Goal: Find specific page/section: Find specific page/section

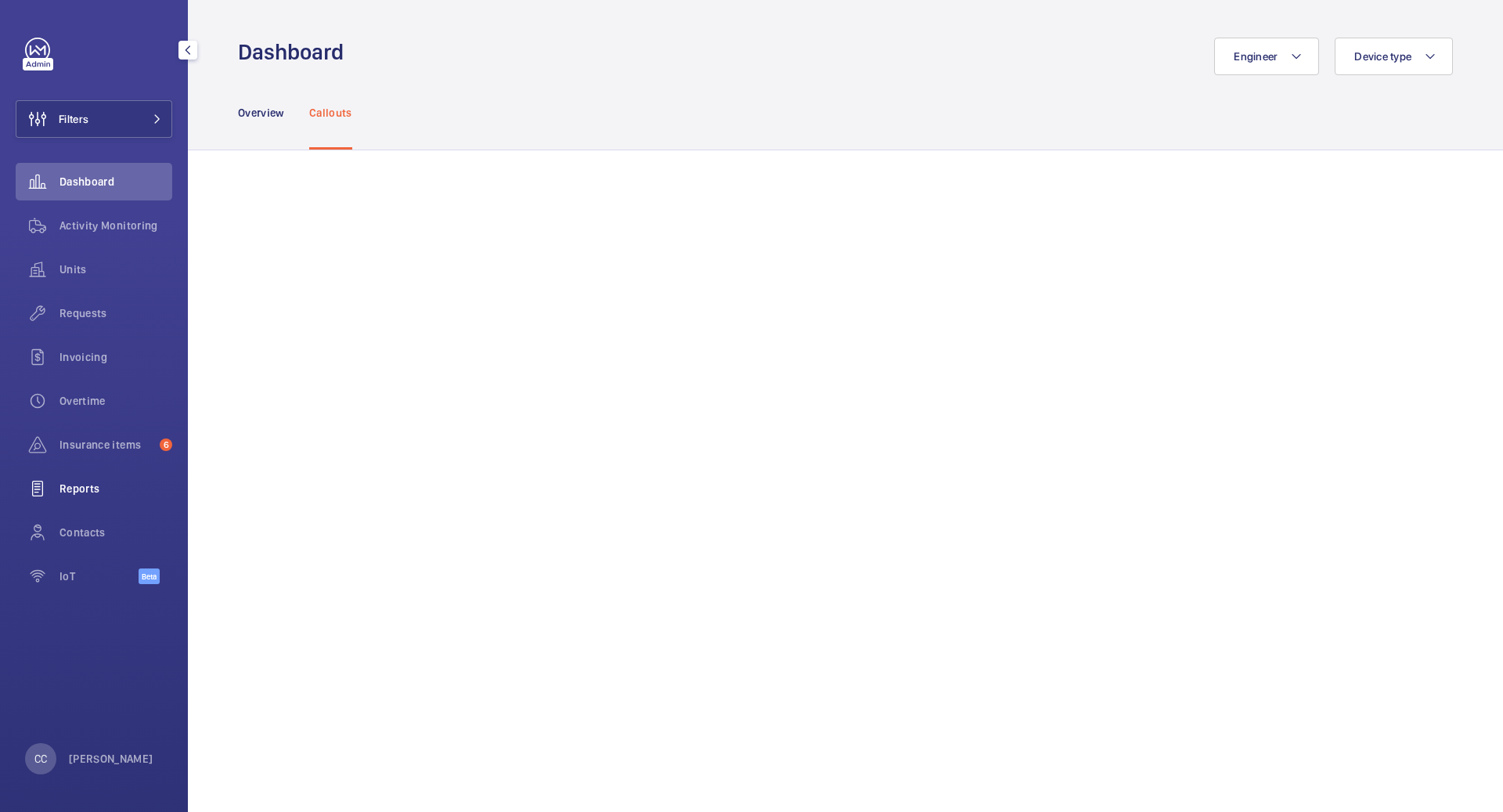
click at [105, 490] on span "Reports" at bounding box center [116, 488] width 113 height 16
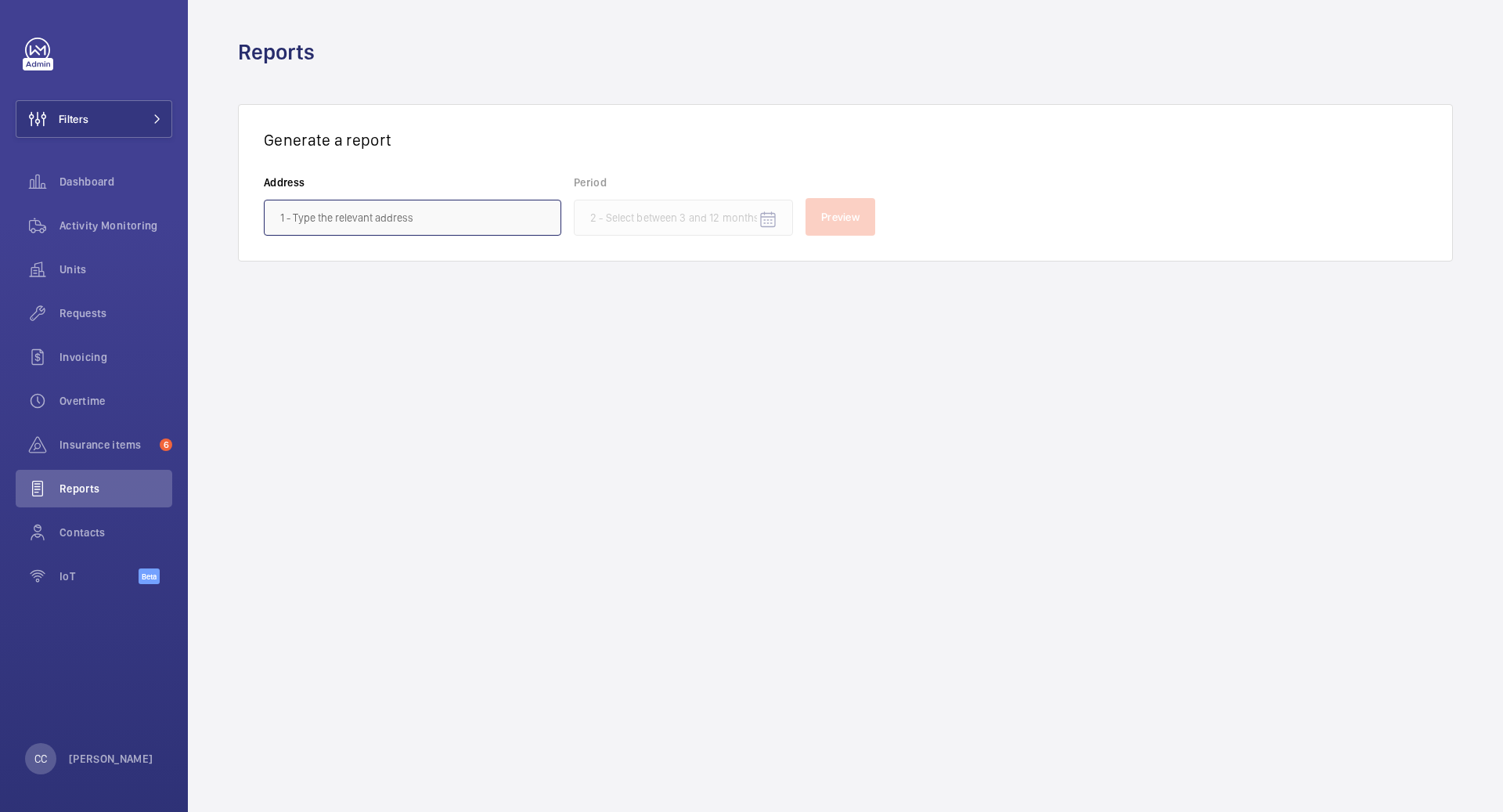
click at [389, 227] on input "text" at bounding box center [412, 217] width 298 height 36
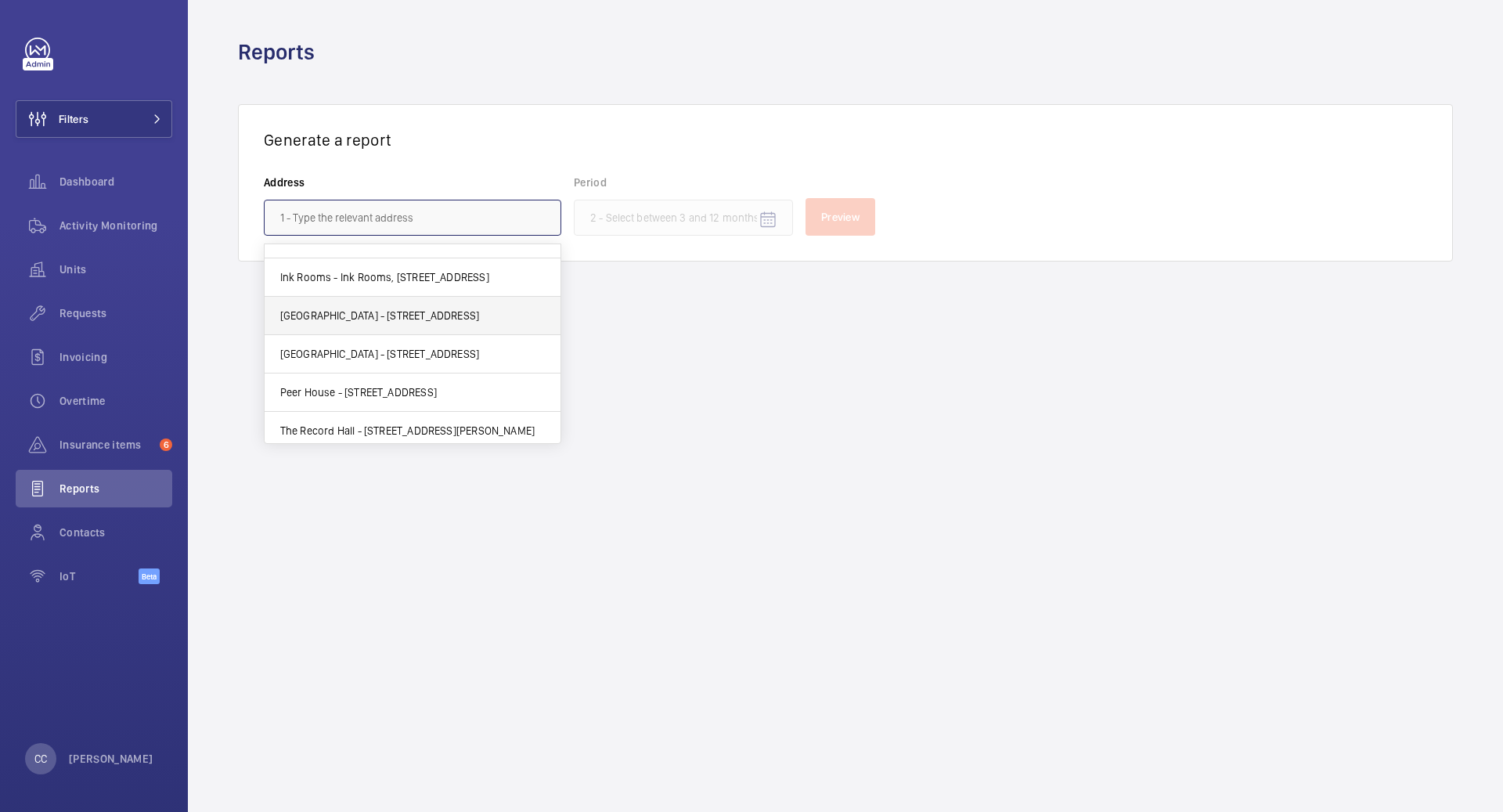
scroll to position [1403, 0]
click at [118, 748] on div "CC [PERSON_NAME]" at bounding box center [89, 759] width 129 height 32
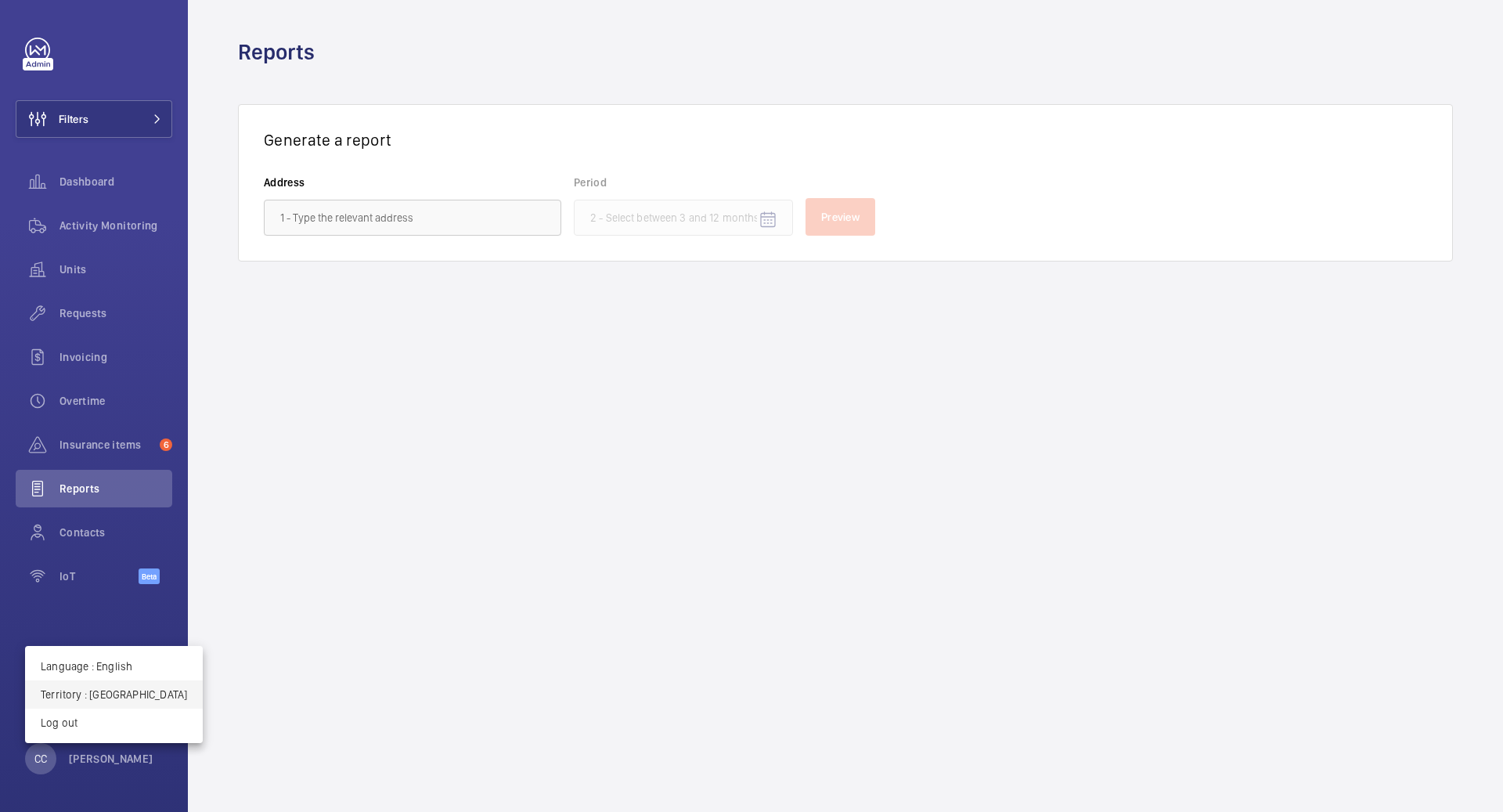
click at [118, 686] on button "Territory : [GEOGRAPHIC_DATA]" at bounding box center [114, 694] width 178 height 28
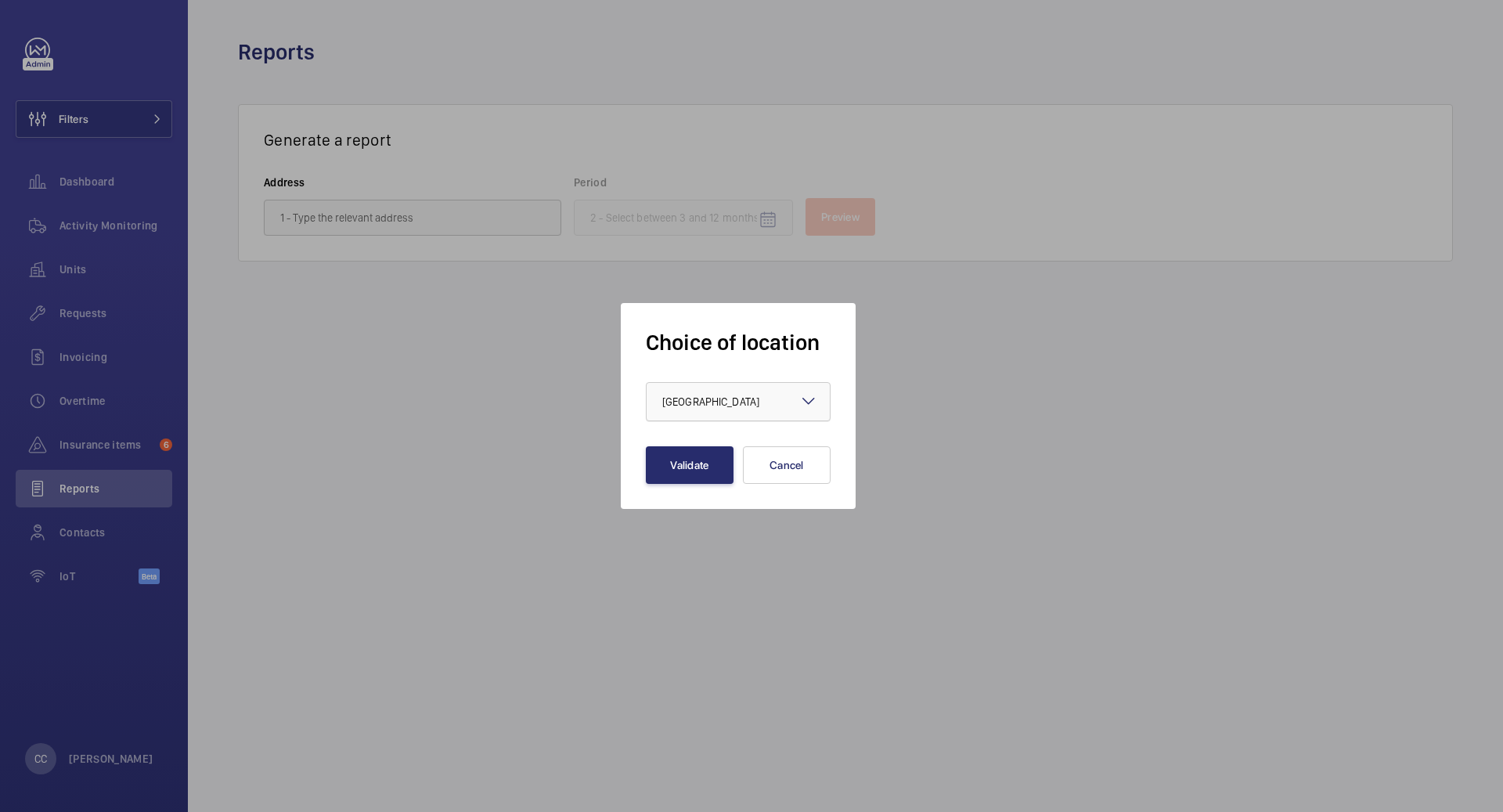
click at [756, 403] on div "× [GEOGRAPHIC_DATA]" at bounding box center [730, 401] width 136 height 16
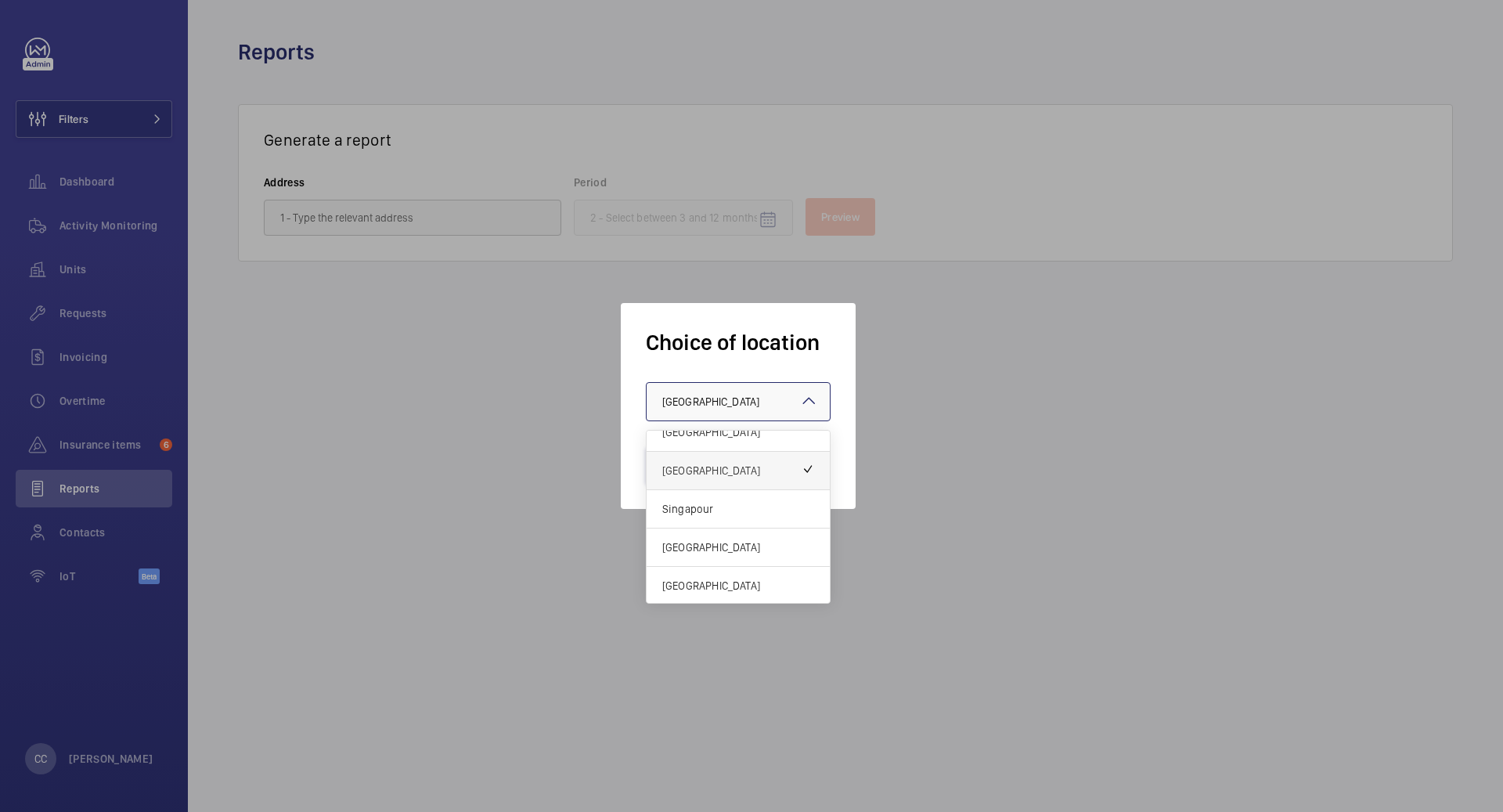
scroll to position [0, 0]
click at [692, 430] on div "[GEOGRAPHIC_DATA]" at bounding box center [737, 450] width 183 height 38
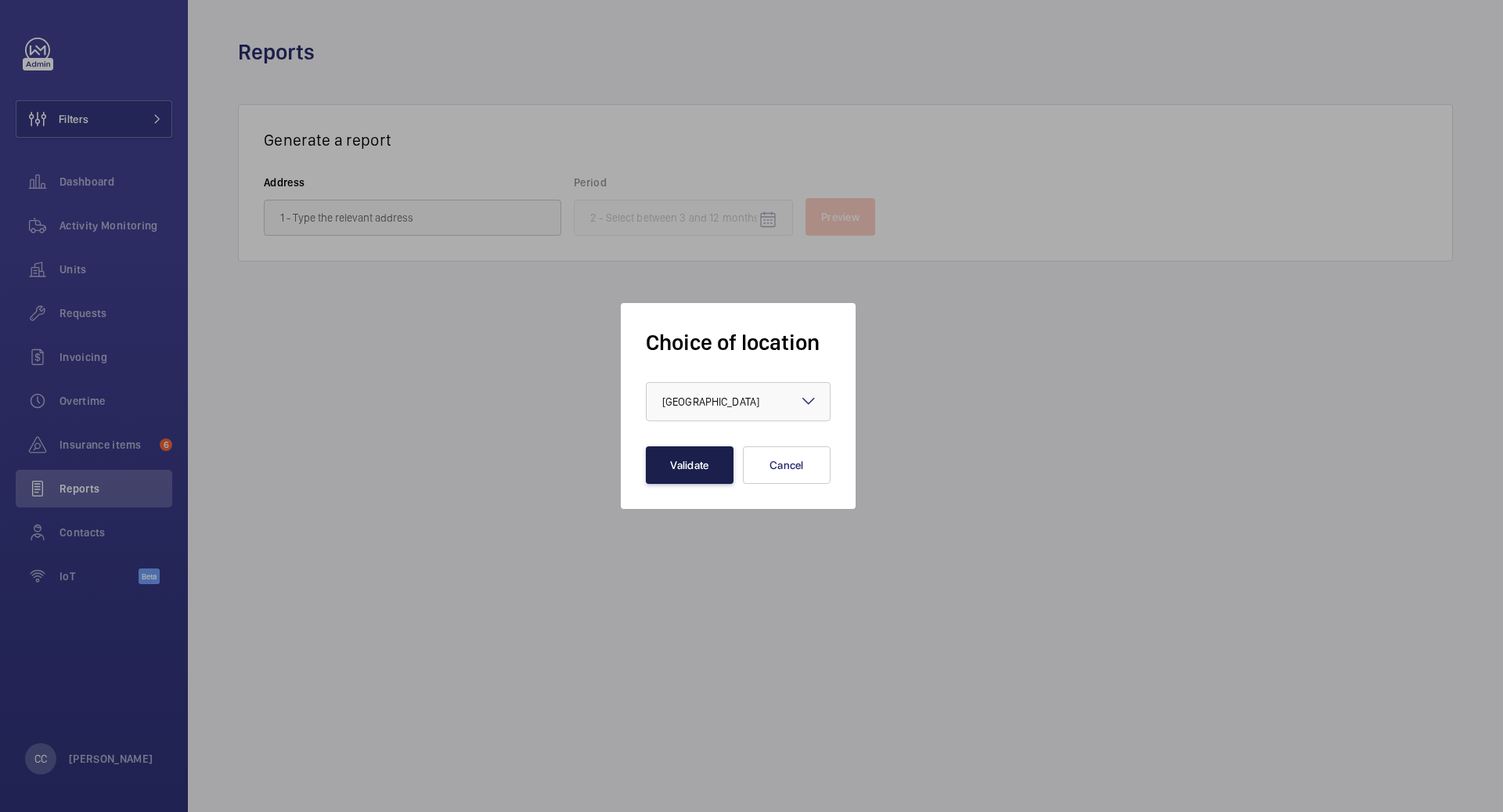
click at [689, 469] on button "Validate" at bounding box center [689, 464] width 88 height 37
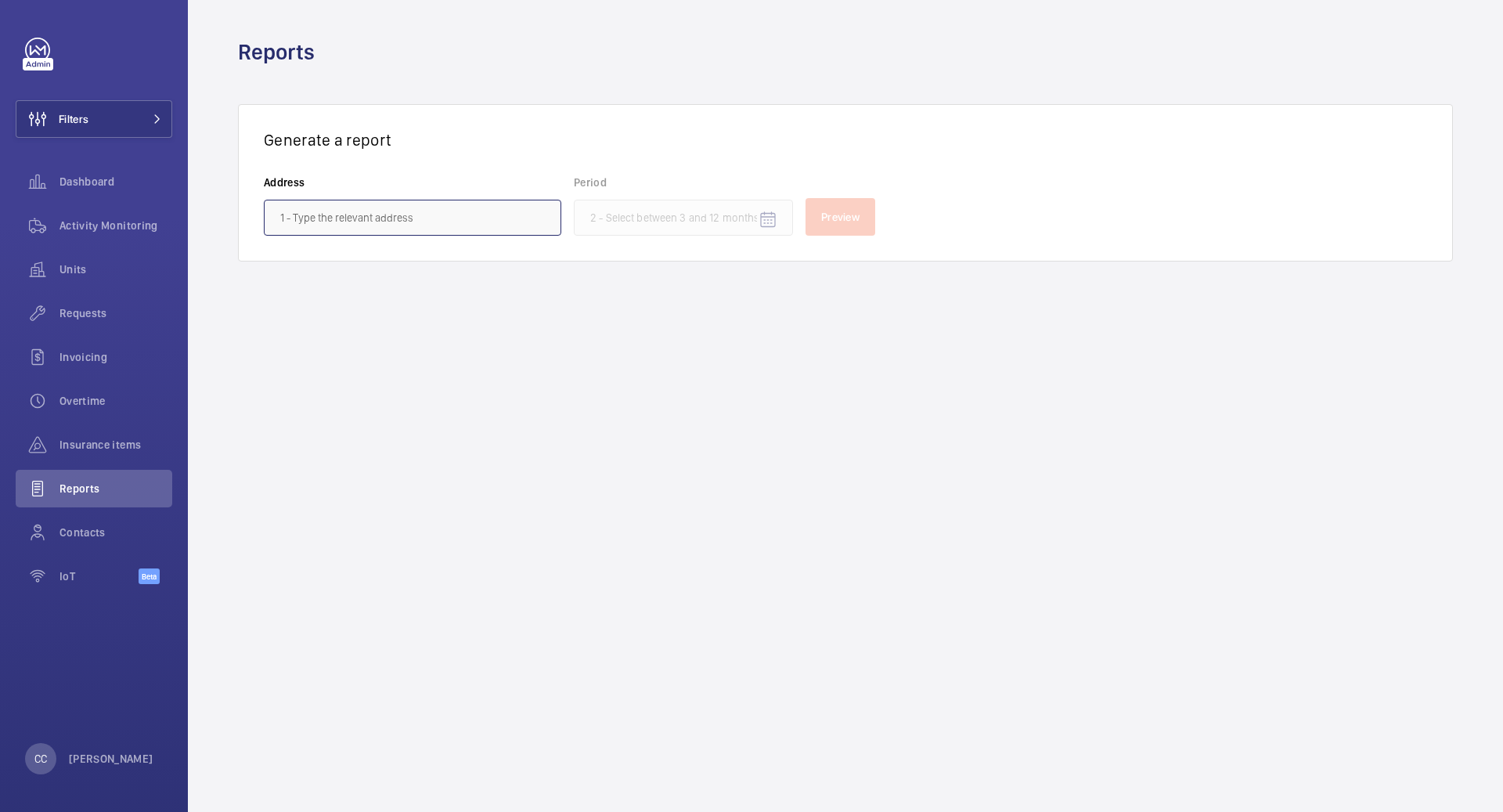
click at [407, 214] on input "text" at bounding box center [412, 217] width 298 height 36
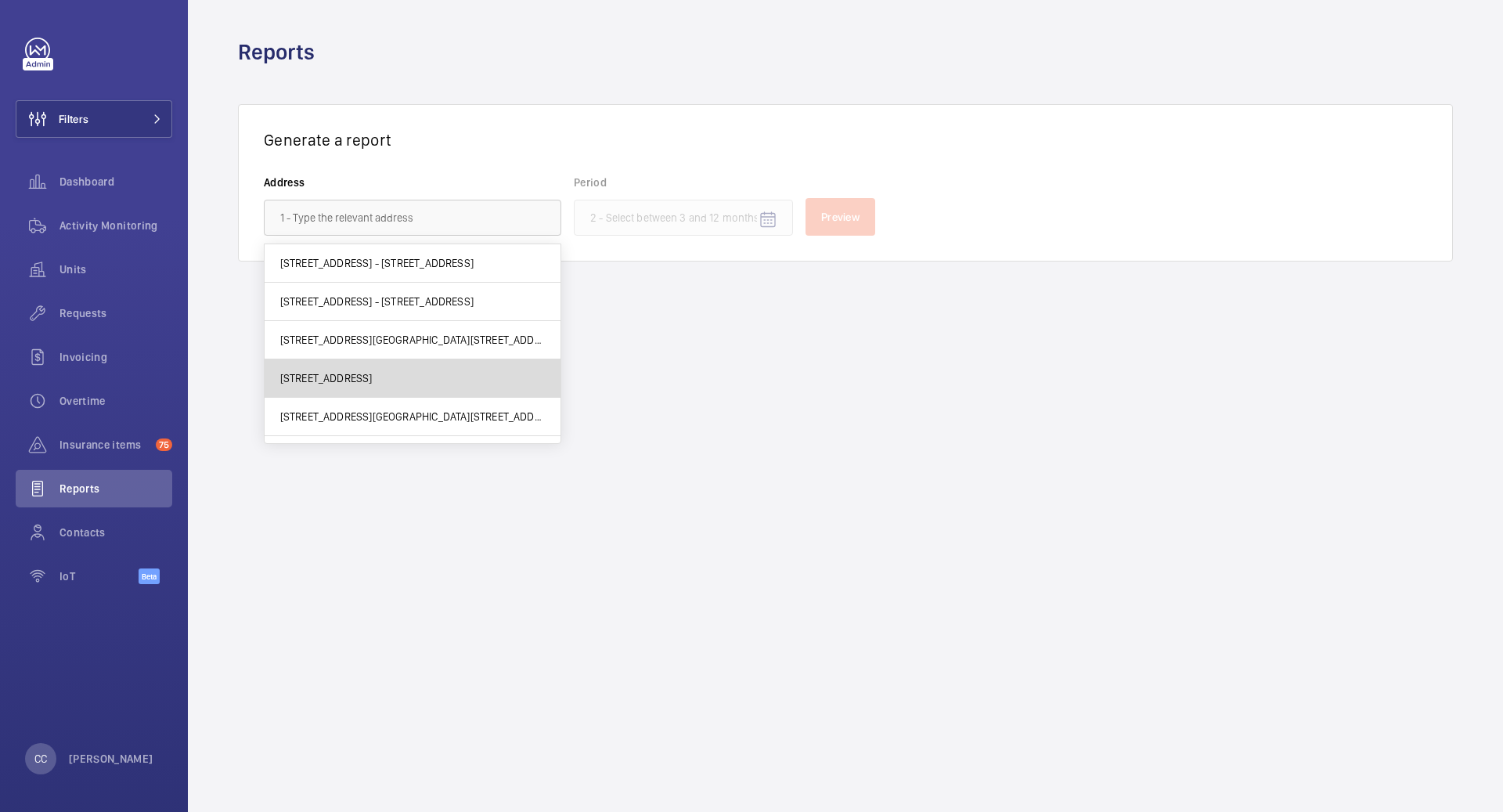
click at [455, 359] on mat-option "[STREET_ADDRESS]" at bounding box center [412, 378] width 296 height 38
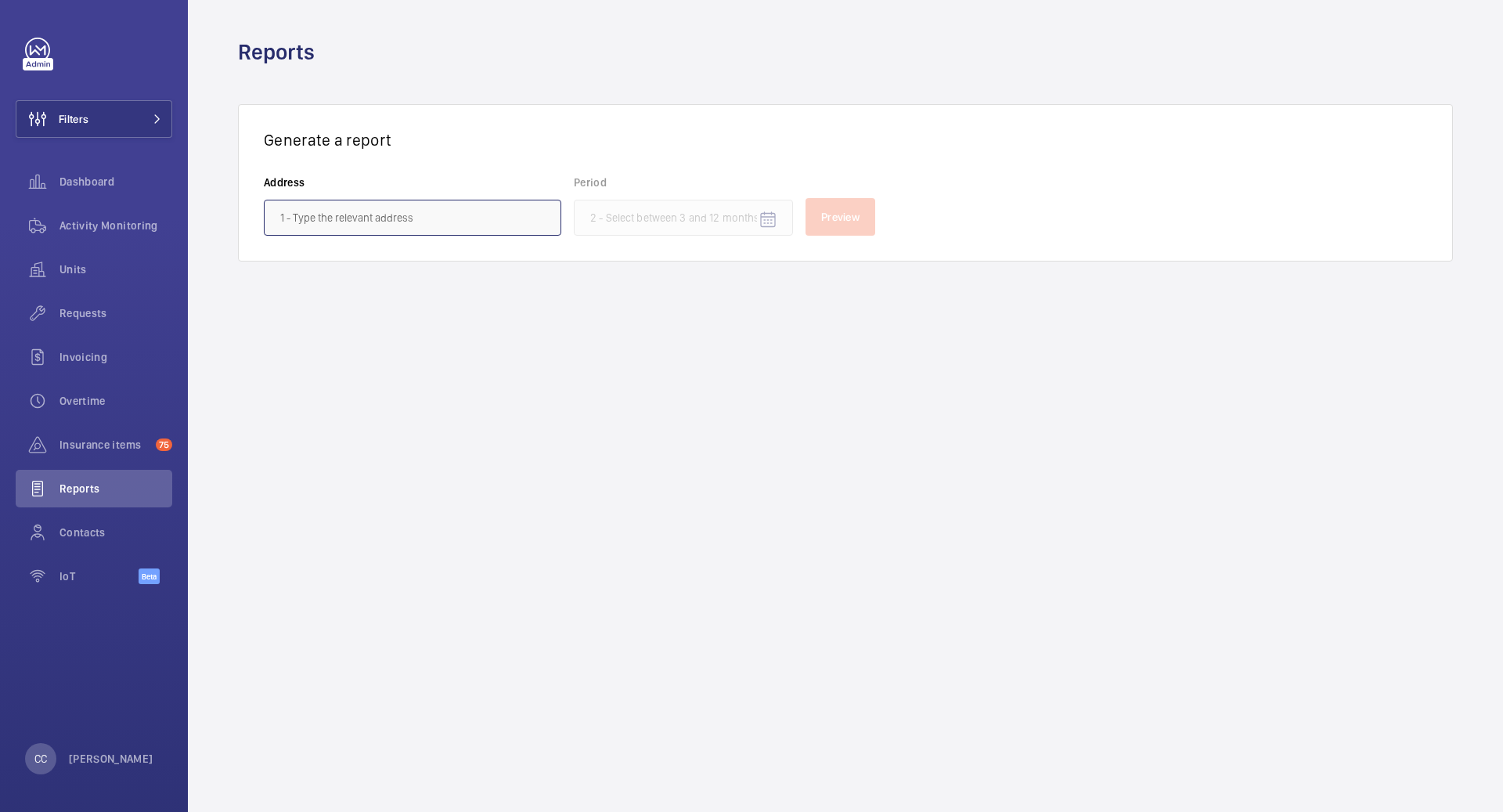
type input "[STREET_ADDRESS]"
click at [735, 227] on input at bounding box center [683, 217] width 219 height 36
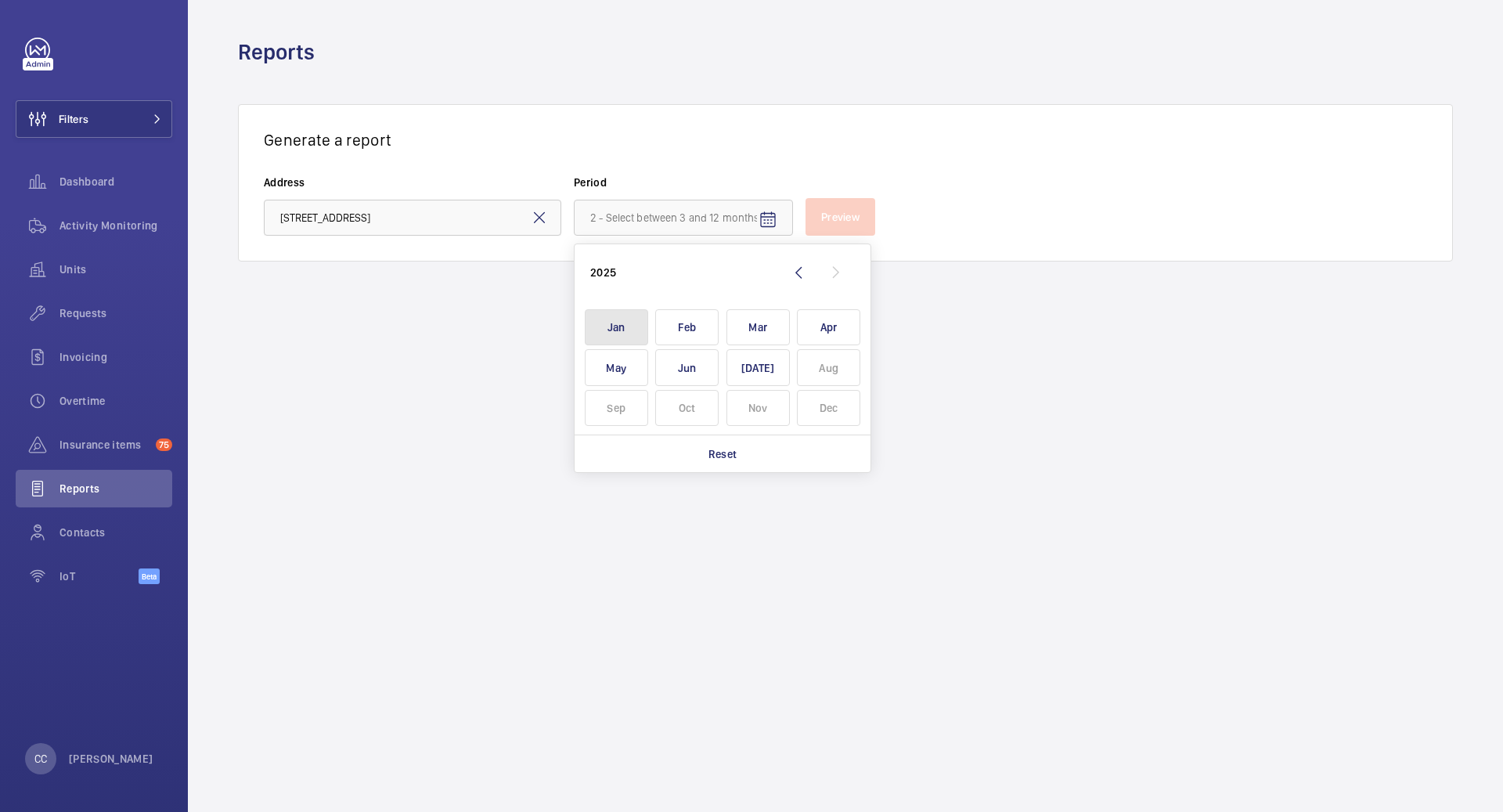
click at [621, 334] on span "Jan" at bounding box center [616, 328] width 63 height 36
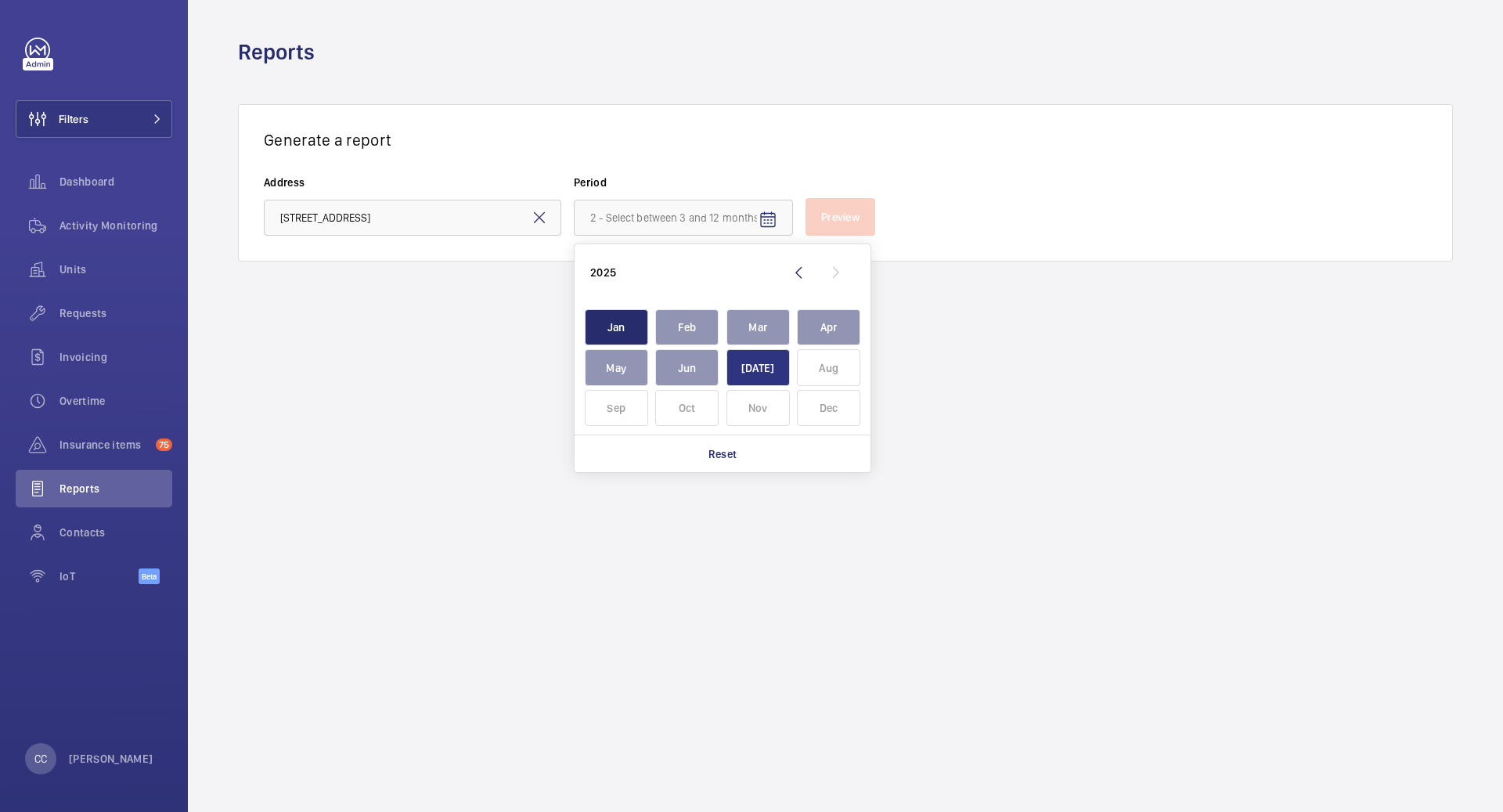
click at [732, 364] on span "[DATE]" at bounding box center [758, 367] width 63 height 36
type input "[DATE] - [DATE]"
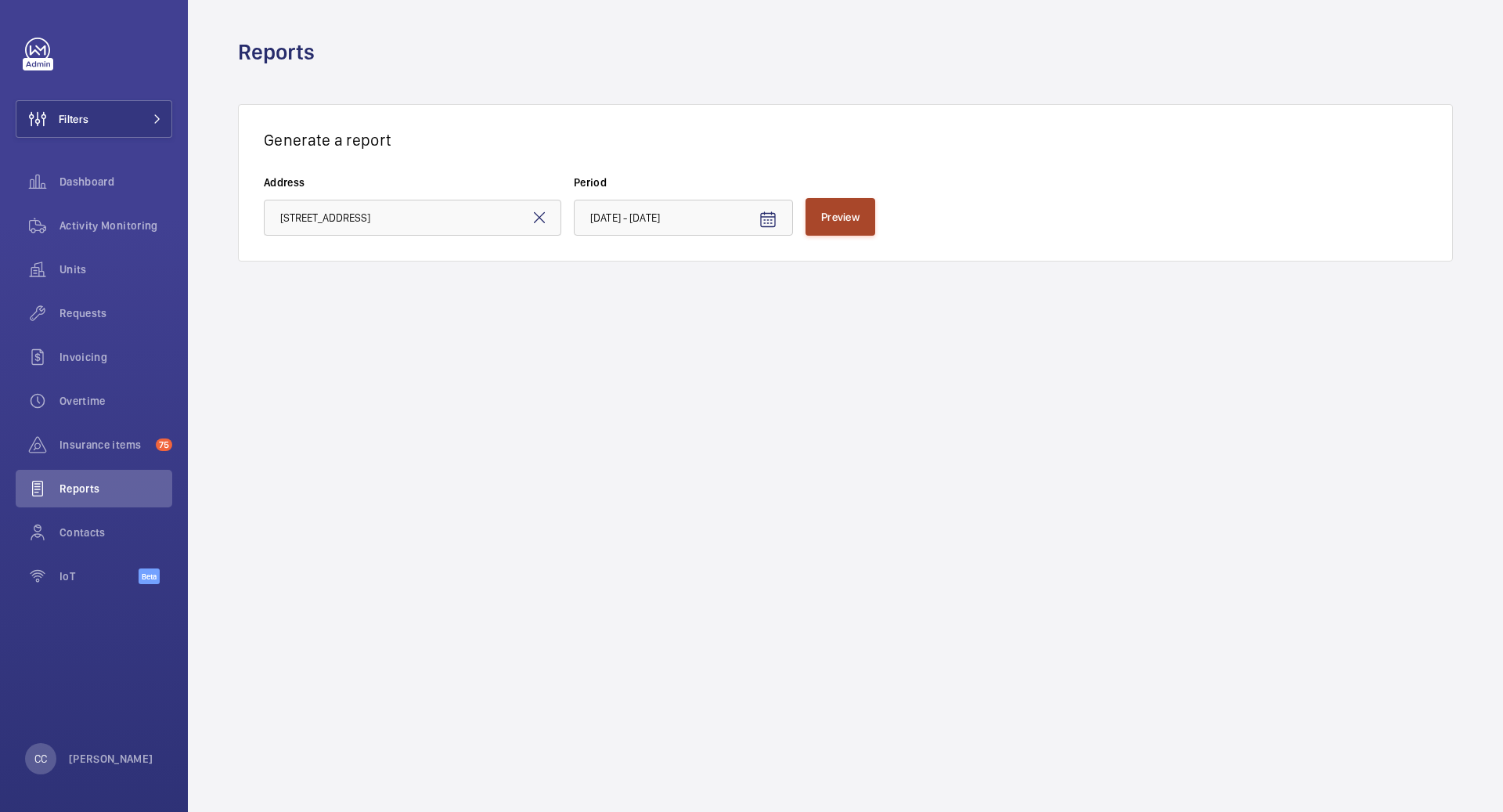
click at [838, 215] on span "Preview" at bounding box center [840, 216] width 38 height 12
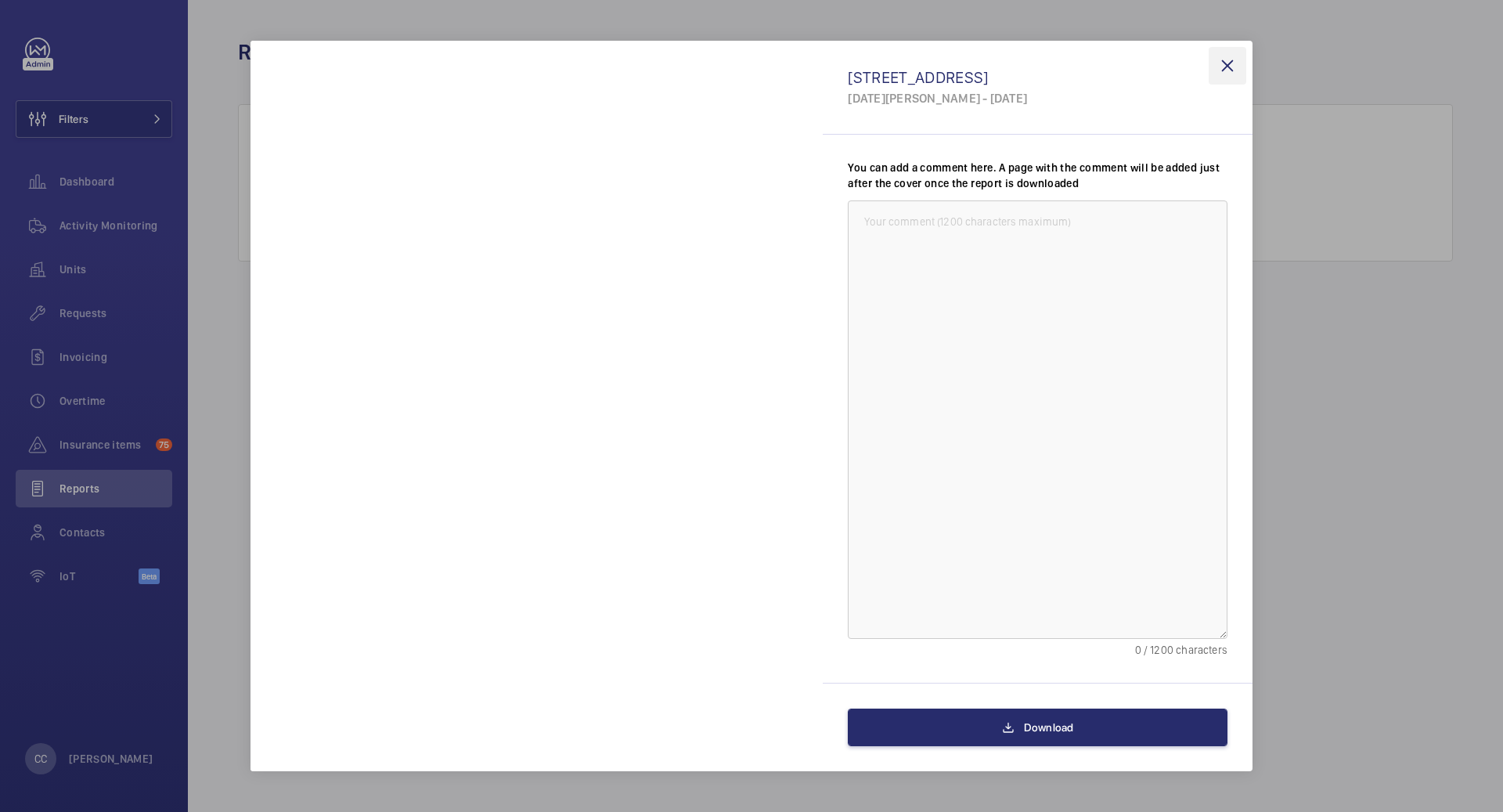
click at [1232, 56] on wm-front-icon-button at bounding box center [1227, 66] width 37 height 37
